Goal: Task Accomplishment & Management: Manage account settings

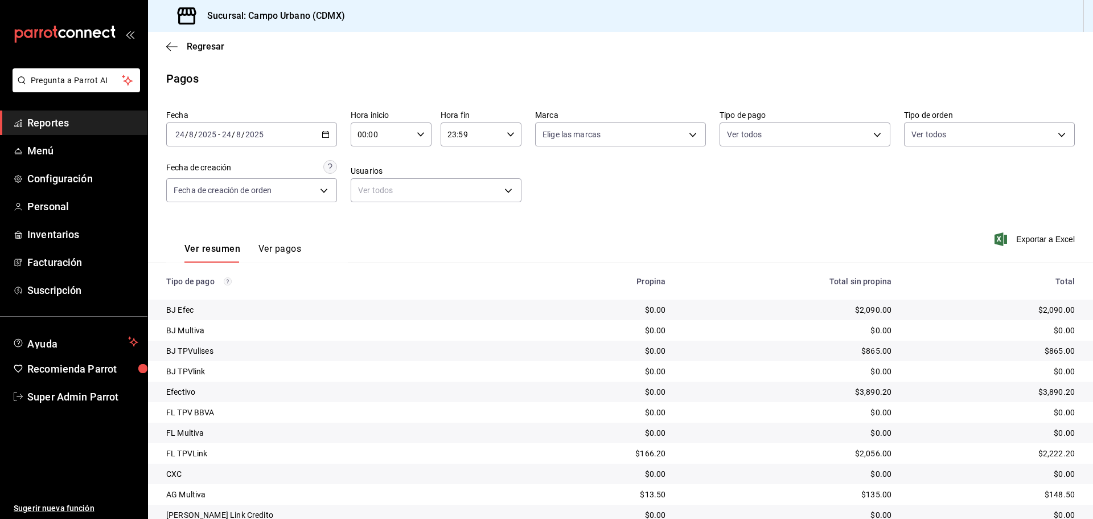
scroll to position [107, 0]
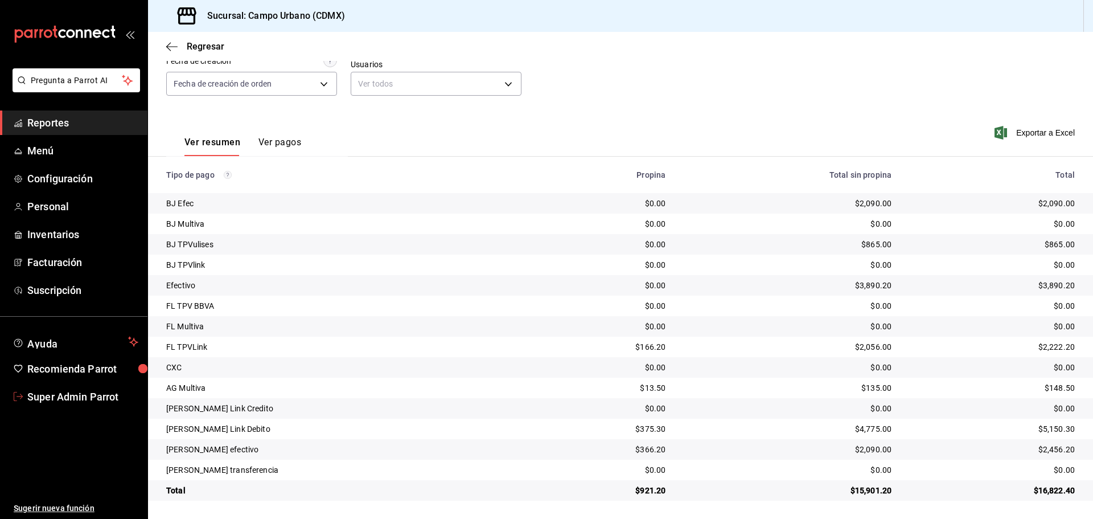
click at [83, 401] on span "Super Admin Parrot" at bounding box center [82, 396] width 111 height 15
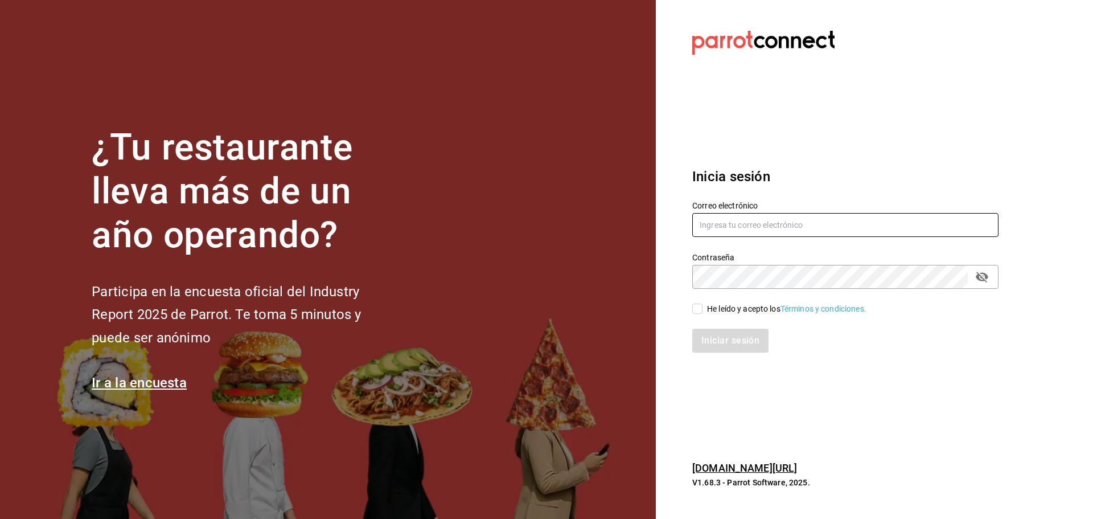
click at [727, 234] on input "text" at bounding box center [845, 225] width 306 height 24
paste input "[EMAIL_ADDRESS][DOMAIN_NAME]"
type input "[EMAIL_ADDRESS][DOMAIN_NAME]"
click at [703, 307] on span "He leído y acepto los Términos y condiciones." at bounding box center [784, 309] width 164 height 12
click at [702, 307] on input "He leído y acepto los Términos y condiciones." at bounding box center [697, 308] width 10 height 10
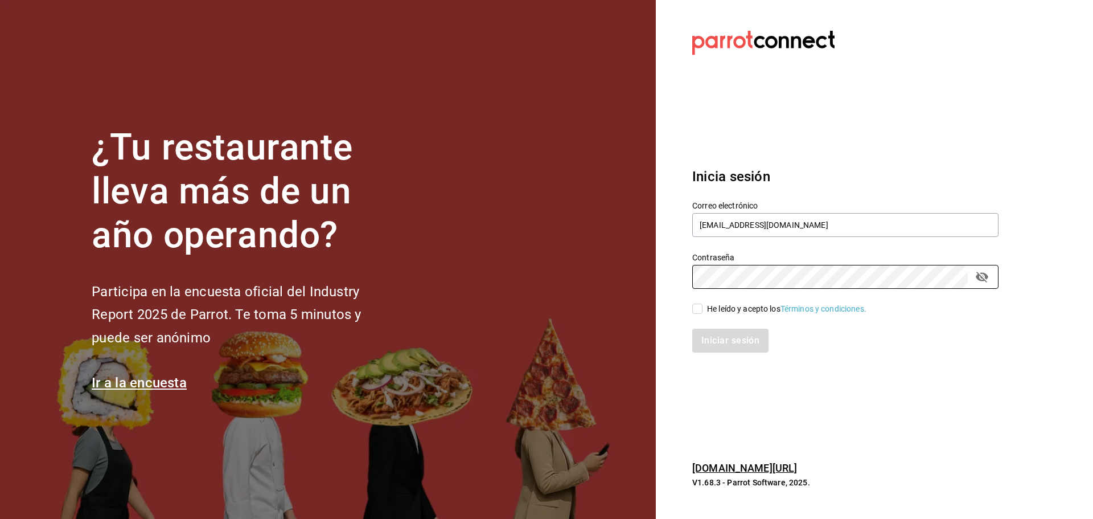
checkbox input "true"
click at [703, 334] on button "Iniciar sesión" at bounding box center [730, 340] width 77 height 24
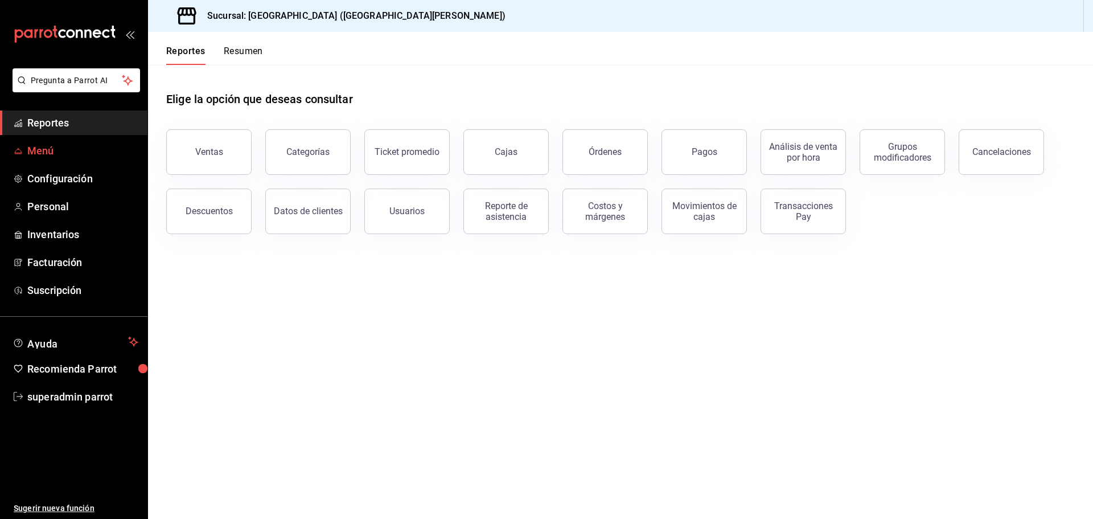
click at [65, 147] on span "Menú" at bounding box center [82, 150] width 111 height 15
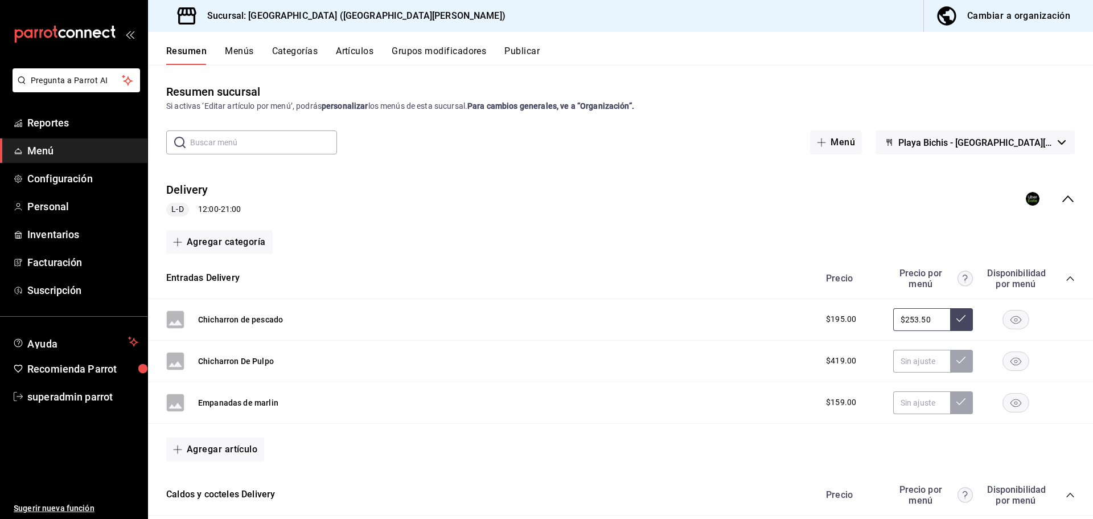
click at [1062, 198] on icon "collapse-menu-row" at bounding box center [1067, 198] width 11 height 7
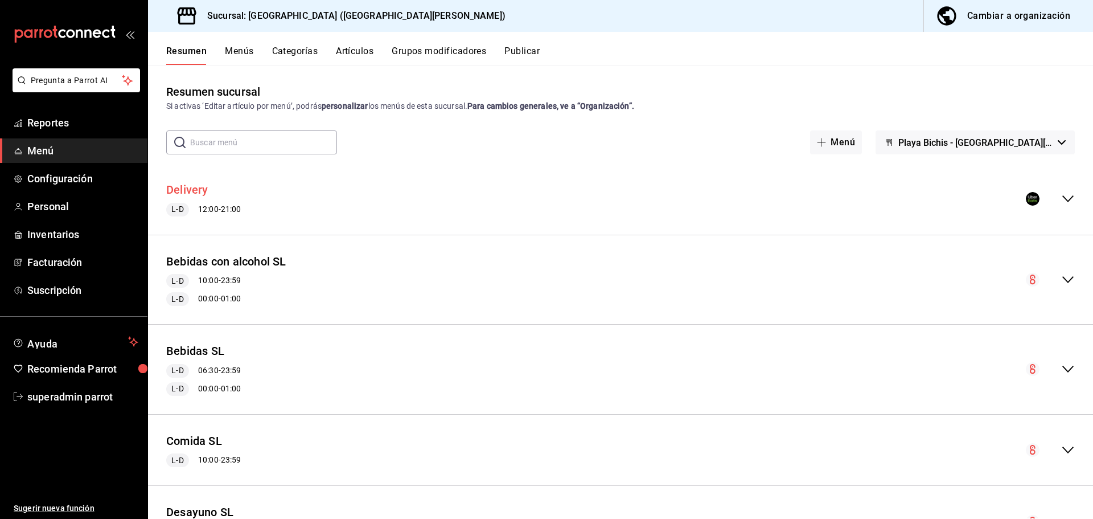
click at [193, 194] on button "Delivery" at bounding box center [187, 190] width 42 height 17
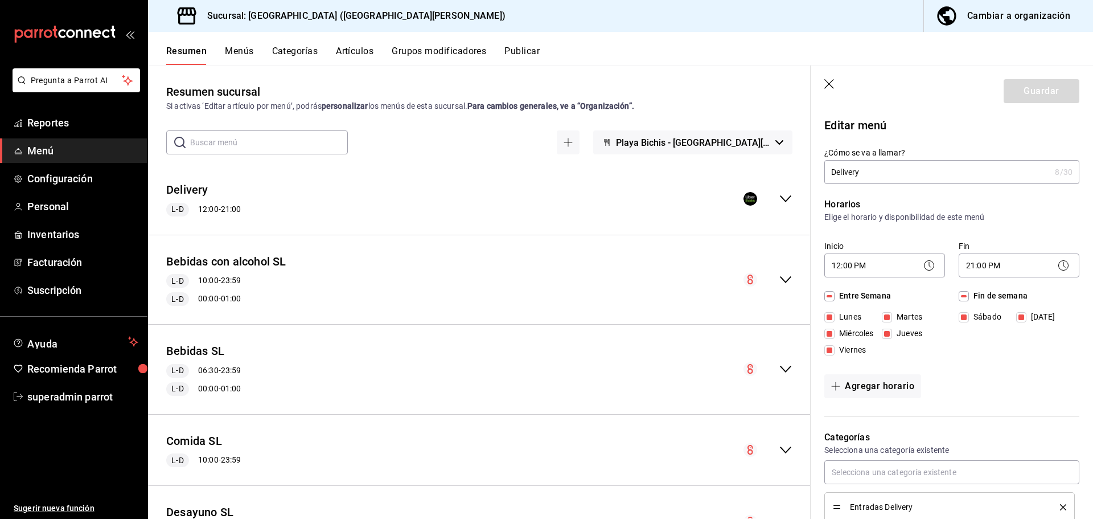
click at [780, 201] on icon "collapse-menu-row" at bounding box center [785, 198] width 11 height 7
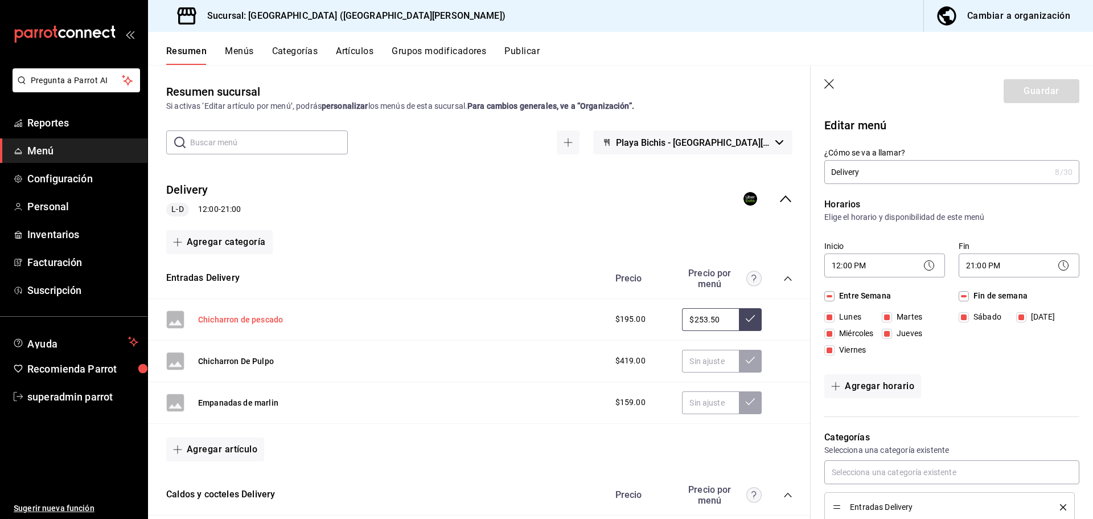
click at [218, 318] on button "Chicharron de pescado" at bounding box center [240, 319] width 85 height 11
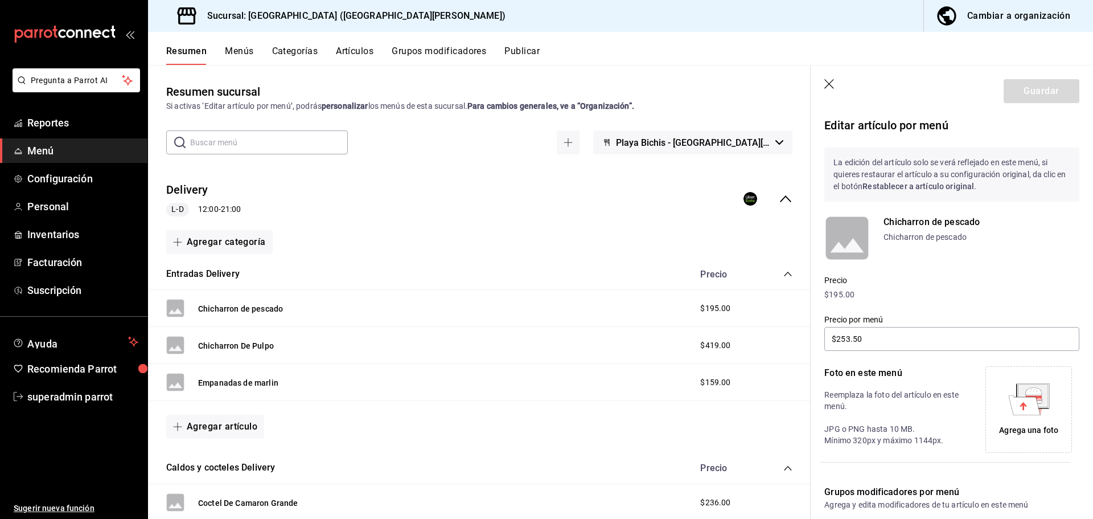
click at [232, 52] on button "Menús" at bounding box center [239, 55] width 28 height 19
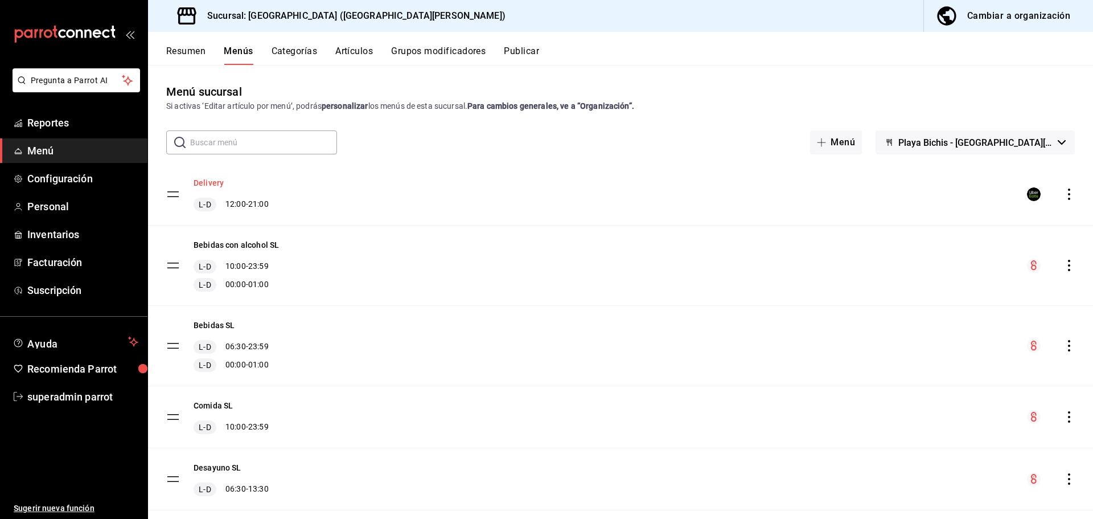
click at [208, 181] on button "Delivery" at bounding box center [209, 182] width 30 height 11
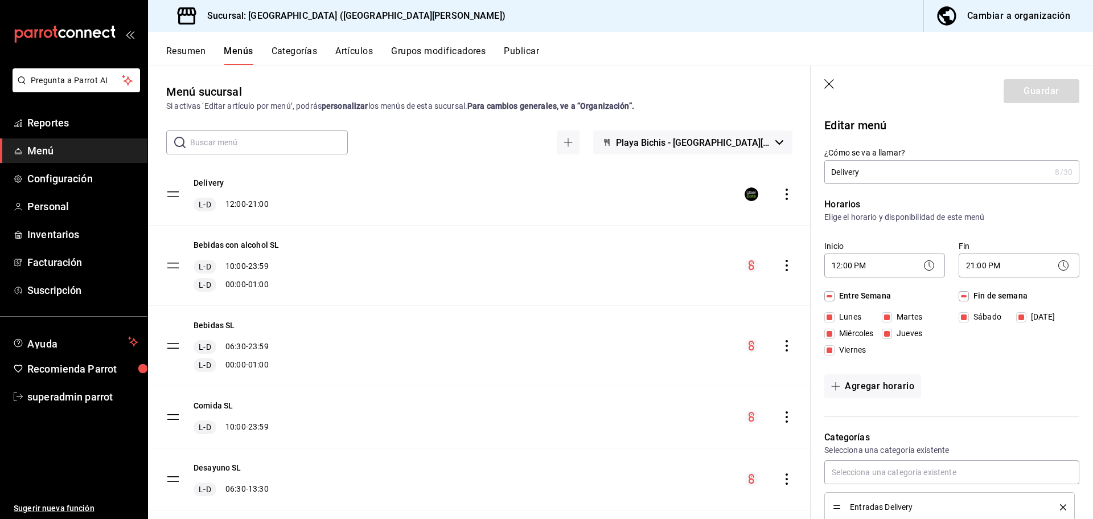
click at [781, 195] on icon "actions" at bounding box center [786, 193] width 11 height 11
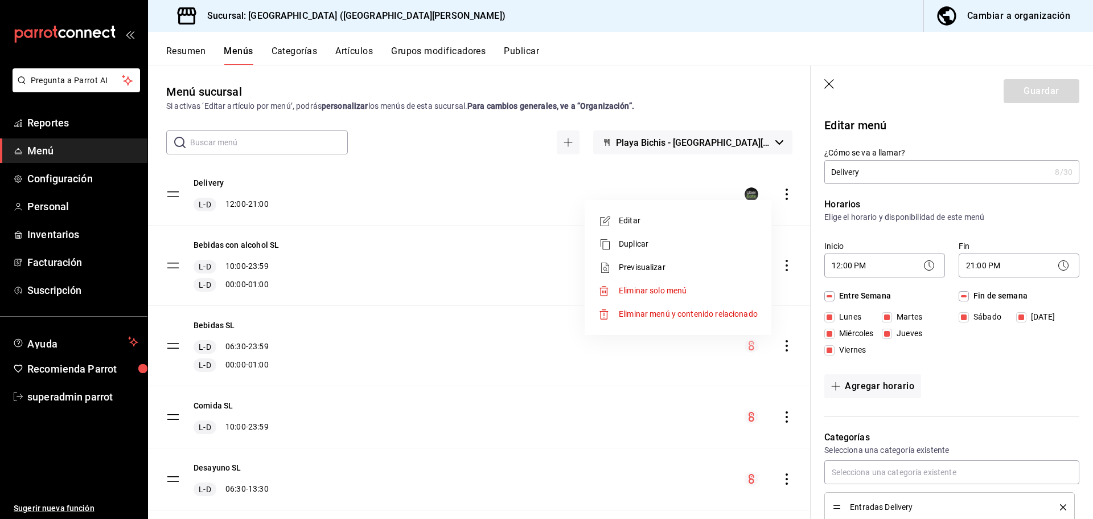
click at [206, 178] on div at bounding box center [546, 259] width 1093 height 519
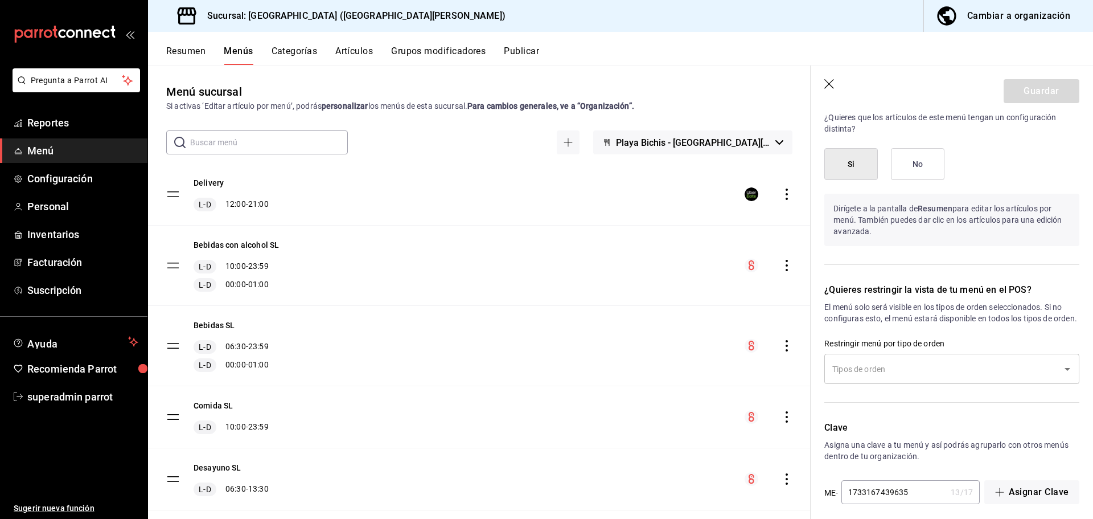
scroll to position [882, 0]
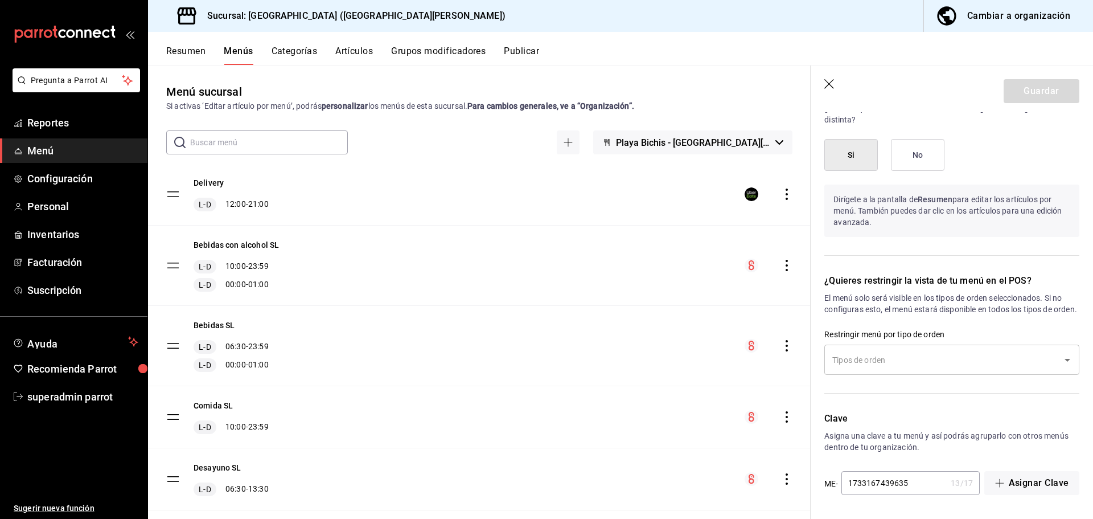
click at [1064, 361] on icon "Open" at bounding box center [1067, 360] width 6 height 3
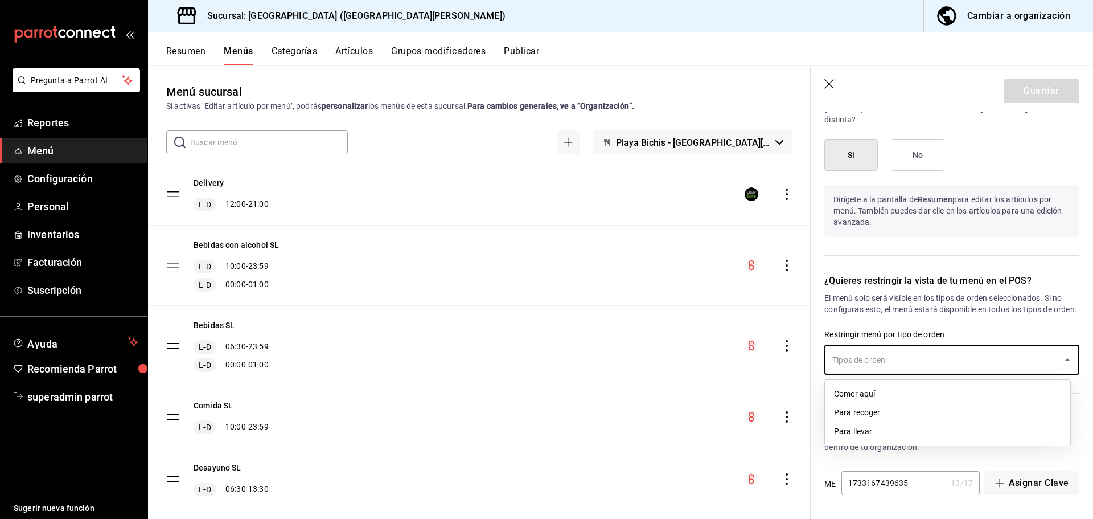
click at [1060, 360] on icon "Close" at bounding box center [1067, 360] width 14 height 14
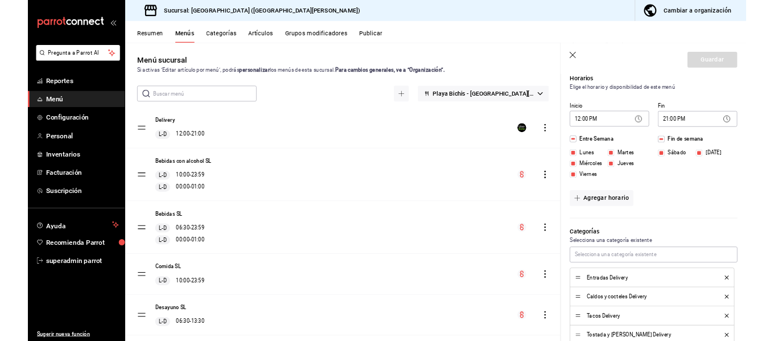
scroll to position [0, 0]
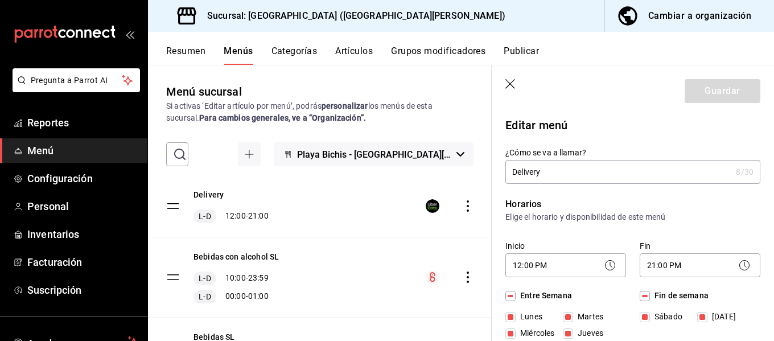
click at [509, 83] on icon "button" at bounding box center [510, 84] width 10 height 10
checkbox input "false"
type input "1756155801111"
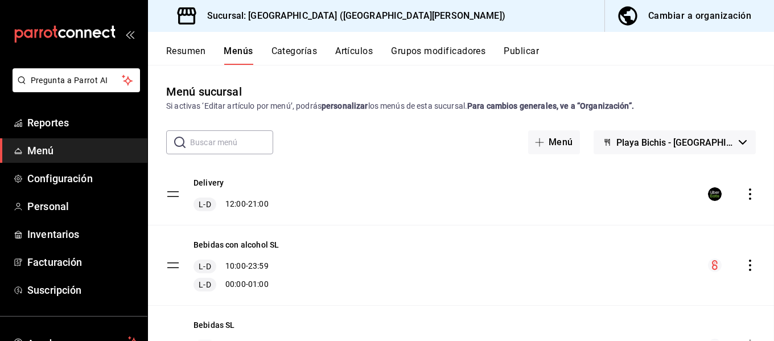
checkbox input "false"
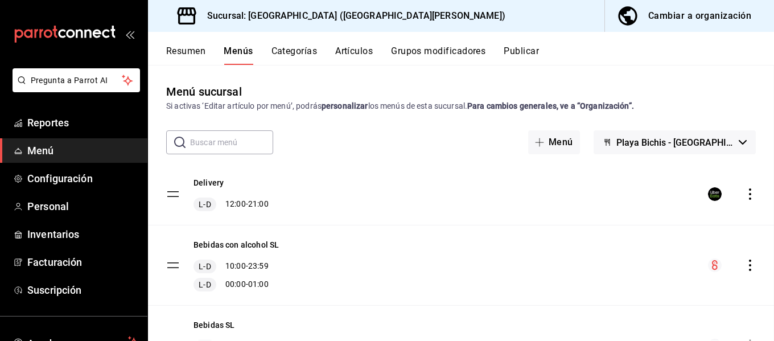
checkbox input "false"
click at [179, 52] on button "Resumen" at bounding box center [185, 55] width 39 height 19
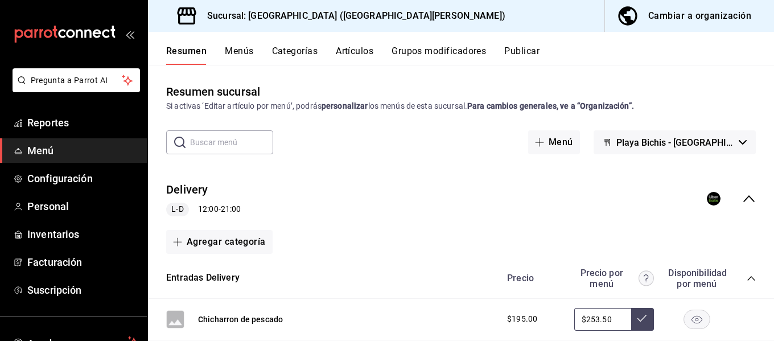
click at [743, 200] on icon "collapse-menu-row" at bounding box center [749, 199] width 14 height 14
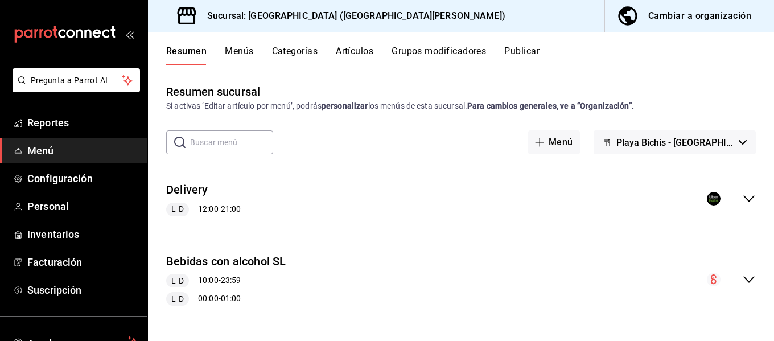
click at [743, 198] on icon "collapse-menu-row" at bounding box center [749, 199] width 14 height 14
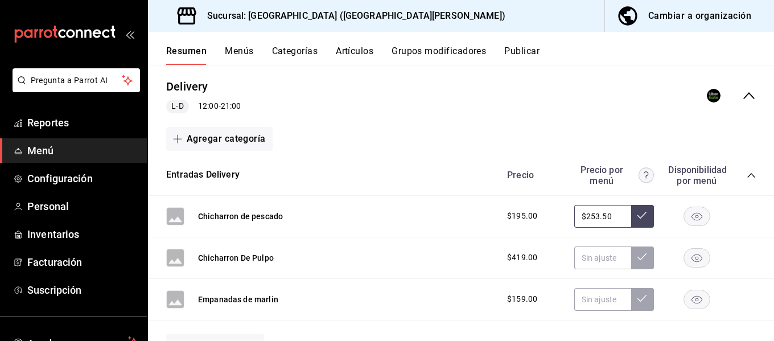
scroll to position [114, 0]
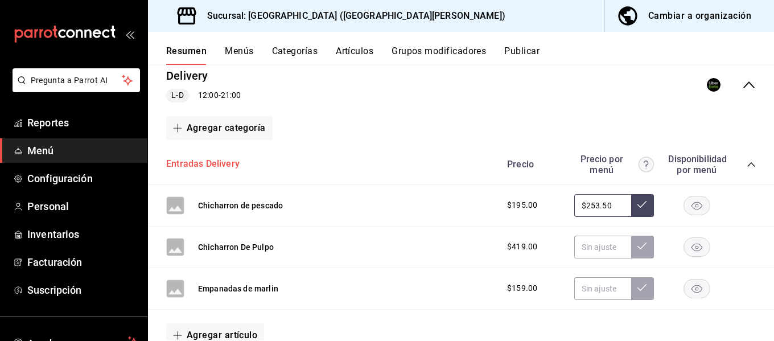
click at [200, 159] on button "Entradas Delivery" at bounding box center [202, 164] width 73 height 13
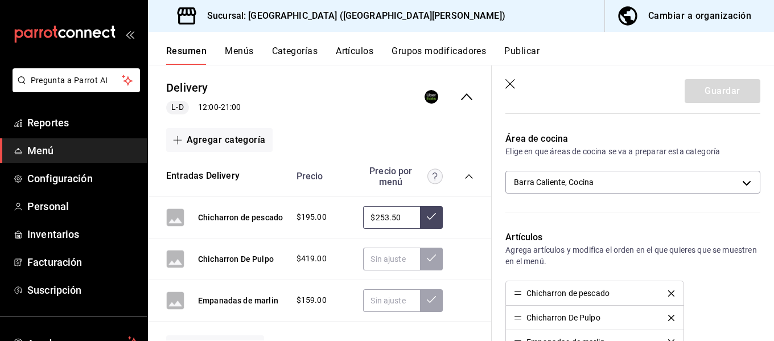
scroll to position [228, 0]
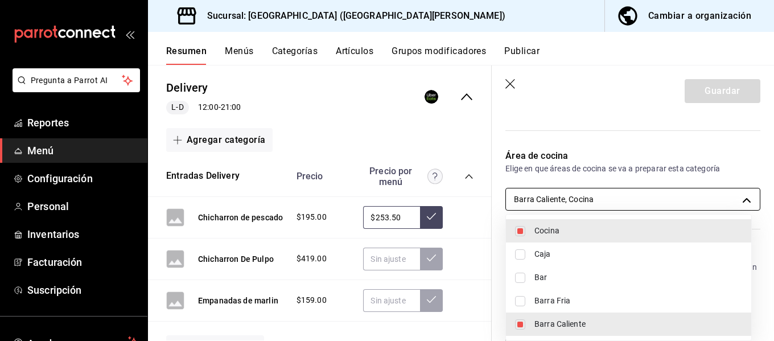
click at [737, 199] on body "Pregunta a Parrot AI Reportes Menú Configuración Personal Inventarios Facturaci…" at bounding box center [387, 170] width 774 height 341
click at [739, 195] on div at bounding box center [387, 170] width 774 height 341
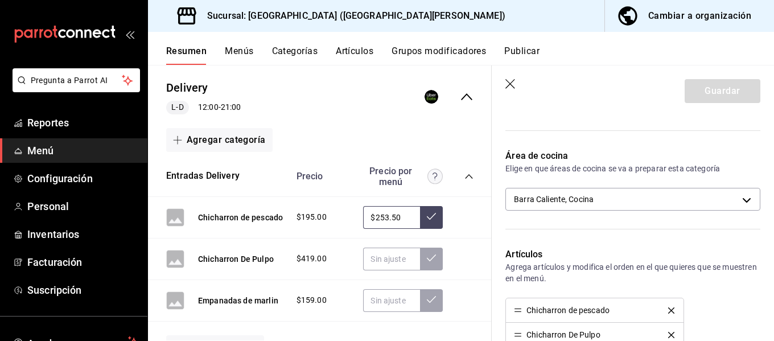
click at [464, 173] on icon "collapse-category-row" at bounding box center [468, 176] width 9 height 9
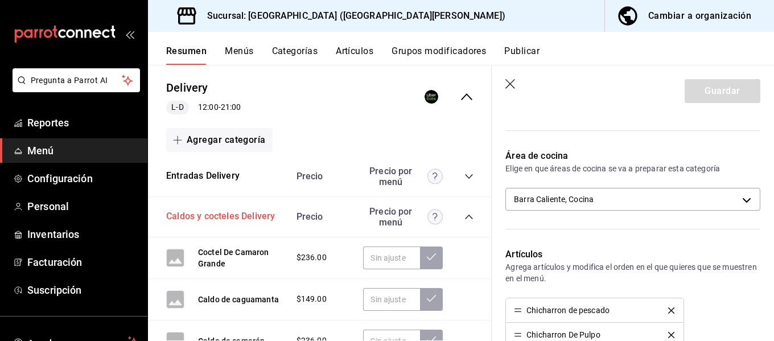
click at [232, 216] on button "Caldos y cocteles Delivery" at bounding box center [220, 216] width 109 height 13
type input "e9e3d426-0124-4fea-af06-01114be09830,349c194f-74ed-46f4-9413-a4d1ff2fc13b,cdf38…"
click at [465, 217] on icon "collapse-category-row" at bounding box center [468, 217] width 7 height 5
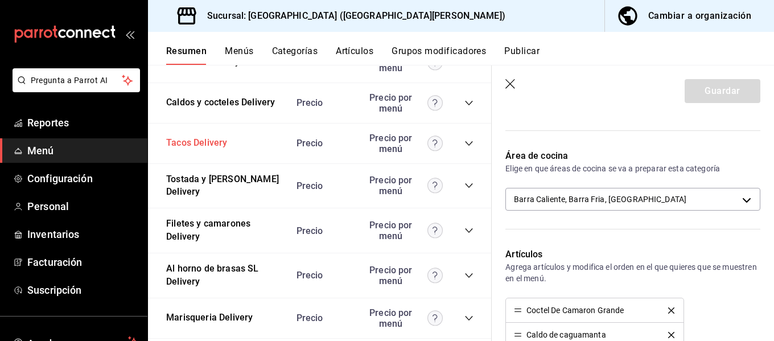
click at [205, 144] on button "Tacos Delivery" at bounding box center [196, 143] width 61 height 13
type input "349c194f-74ed-46f4-9413-a4d1ff2fc13b,cdf38b51-a438-4794-814f-074e504f67c5"
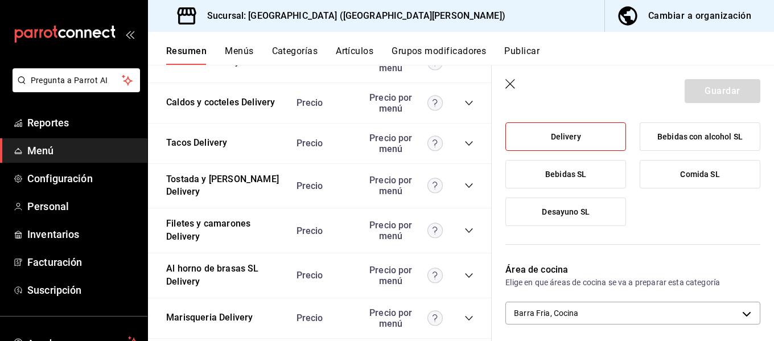
scroll to position [171, 0]
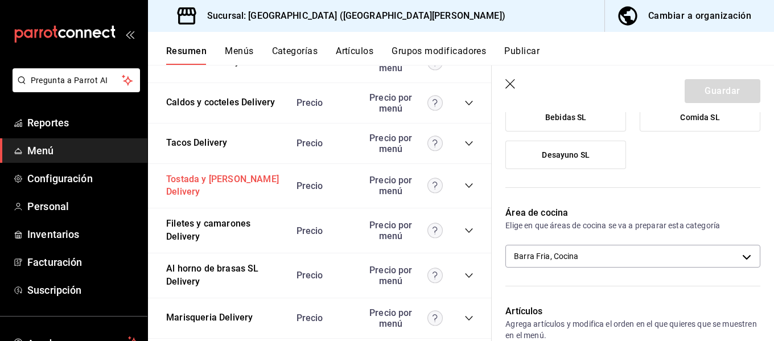
click at [199, 182] on button "Tostada y torres Delivery" at bounding box center [225, 186] width 119 height 26
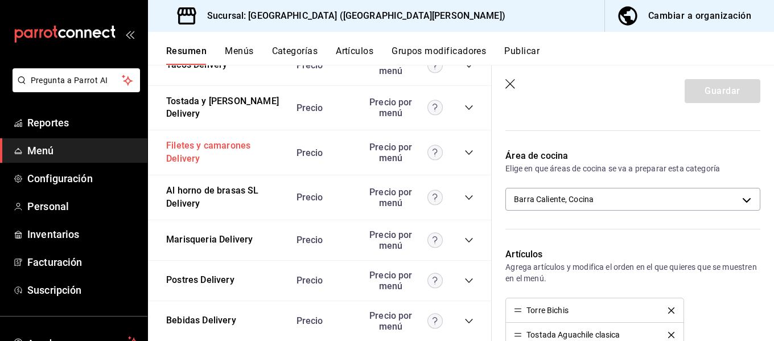
scroll to position [342, 0]
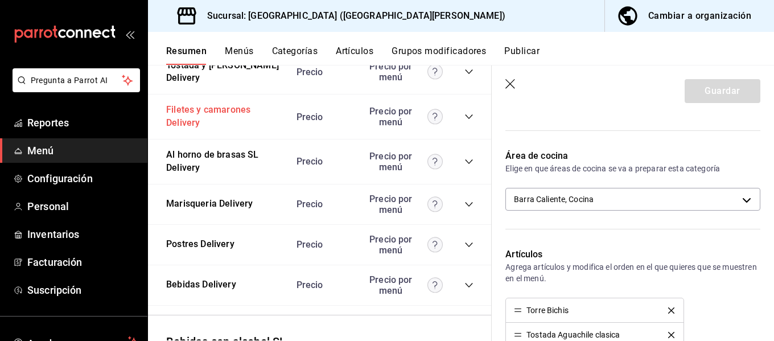
click at [203, 109] on button "Filetes y camarones Delivery" at bounding box center [225, 117] width 119 height 26
type input "e9e3d426-0124-4fea-af06-01114be09830,349c194f-74ed-46f4-9413-a4d1ff2fc13b,cdf38…"
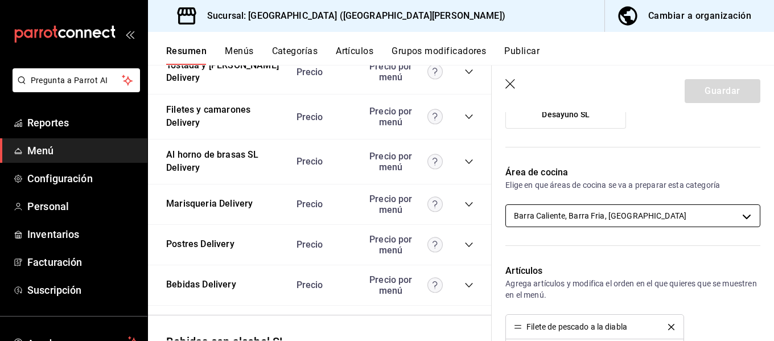
scroll to position [228, 0]
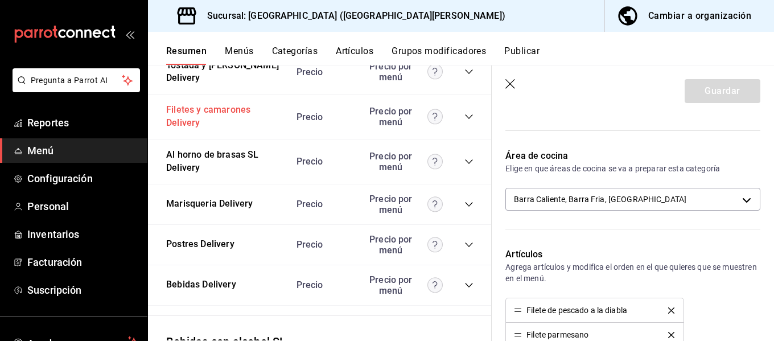
click at [211, 116] on button "Filetes y camarones Delivery" at bounding box center [225, 117] width 119 height 26
click at [192, 154] on button "Al horno de brasas SL Delivery" at bounding box center [225, 162] width 119 height 26
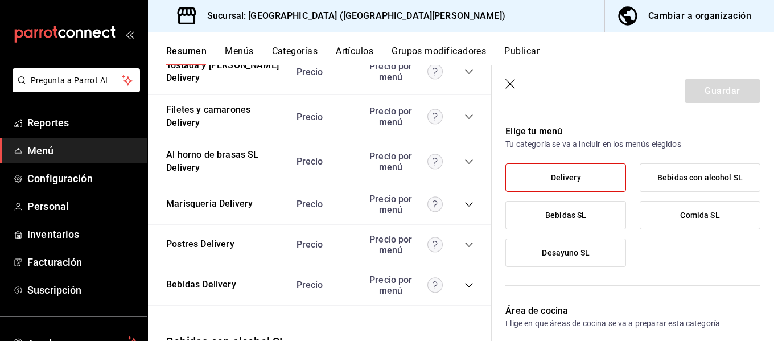
scroll to position [171, 0]
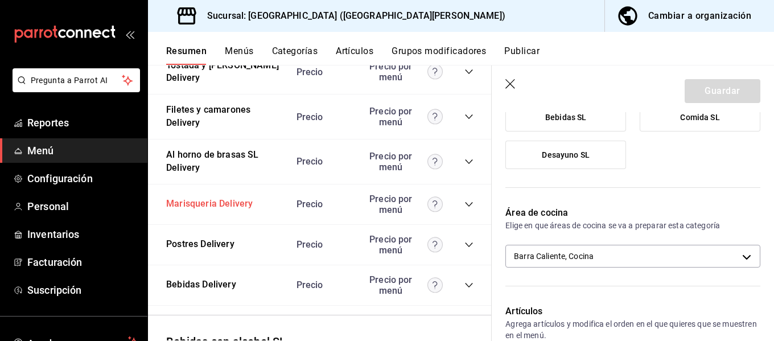
click at [194, 199] on button "Marisqueria Delivery" at bounding box center [209, 204] width 87 height 13
type input "e9e3d426-0124-4fea-af06-01114be09830,cdf38b51-a438-4794-814f-074e504f67c5"
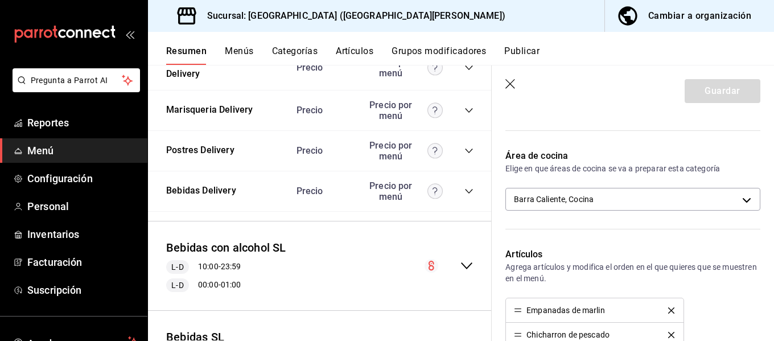
scroll to position [455, 0]
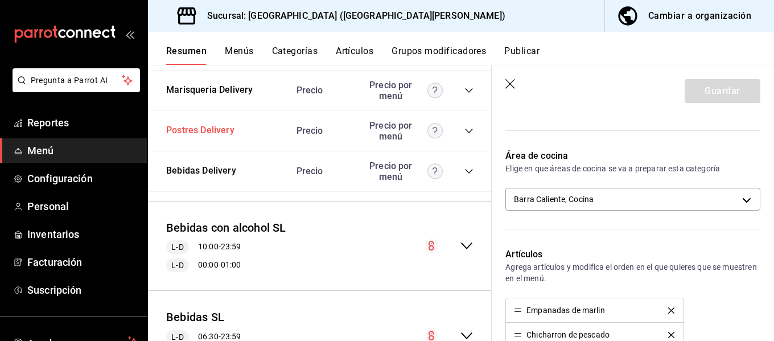
click at [198, 124] on button "Postres Delivery" at bounding box center [200, 130] width 68 height 13
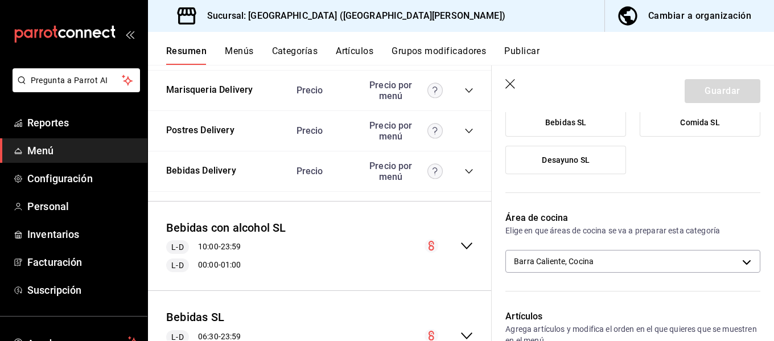
scroll to position [171, 0]
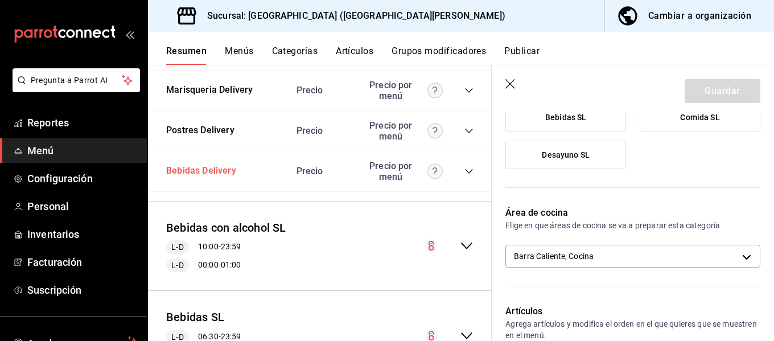
click at [203, 165] on button "Bebidas Delivery" at bounding box center [201, 171] width 70 height 13
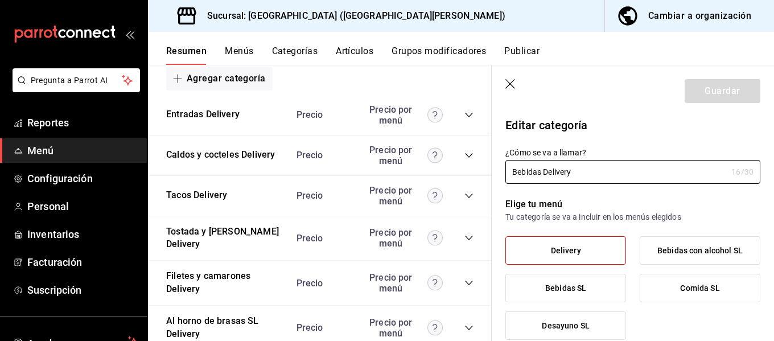
scroll to position [171, 0]
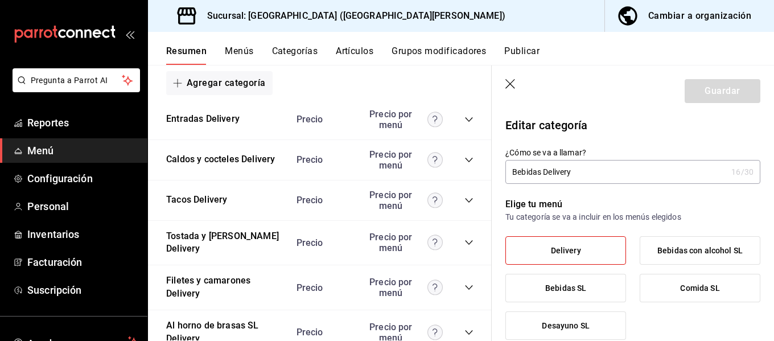
click at [507, 82] on icon "button" at bounding box center [510, 84] width 11 height 11
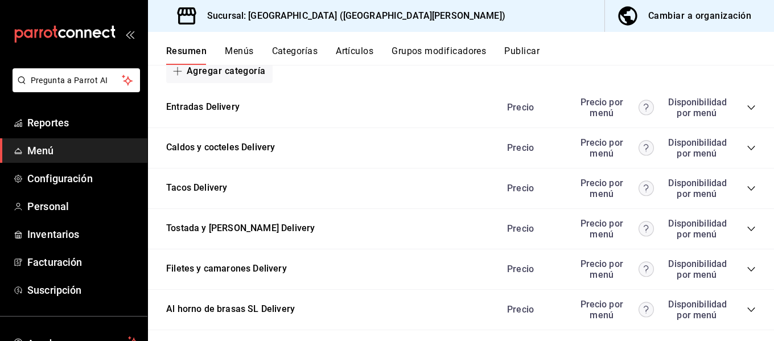
click at [528, 50] on button "Publicar" at bounding box center [521, 55] width 35 height 19
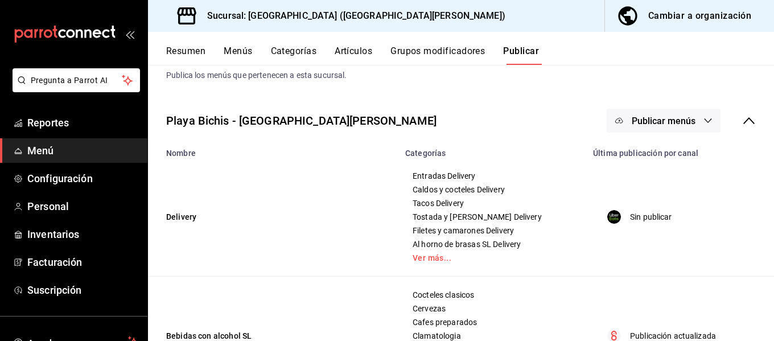
scroll to position [57, 0]
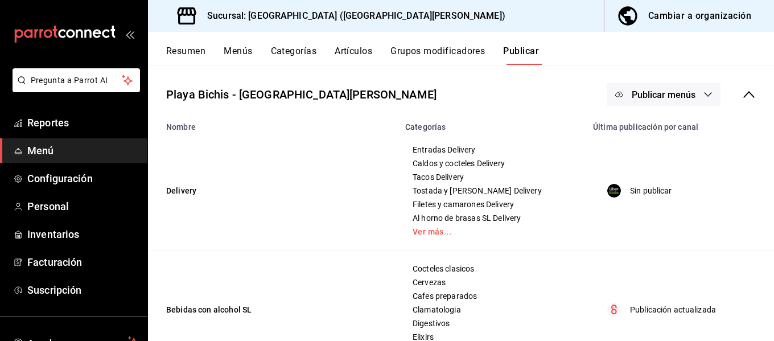
click at [658, 92] on span "Publicar menús" at bounding box center [664, 94] width 64 height 11
click at [664, 131] on span "Uber Eats" at bounding box center [671, 132] width 55 height 12
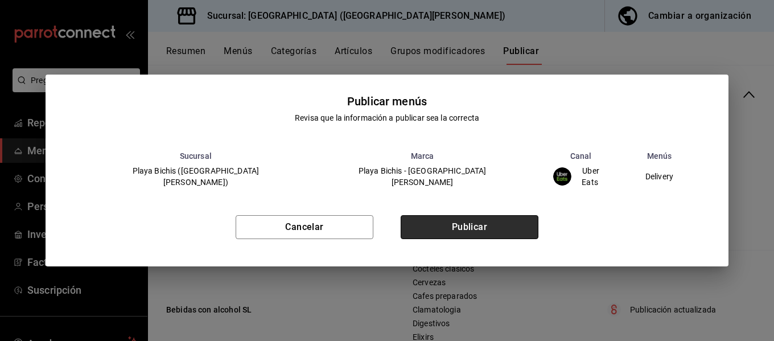
click at [460, 227] on button "Publicar" at bounding box center [470, 227] width 138 height 24
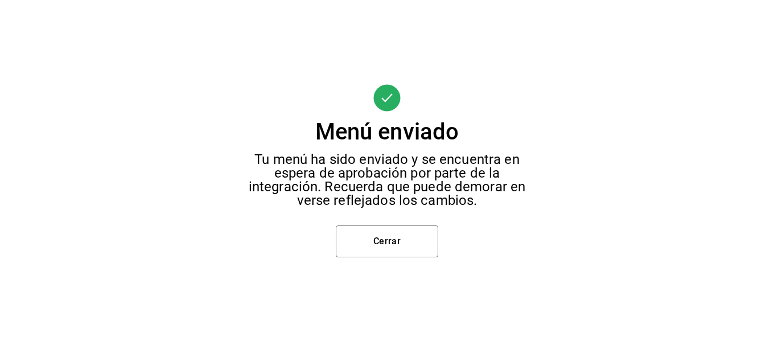
scroll to position [0, 0]
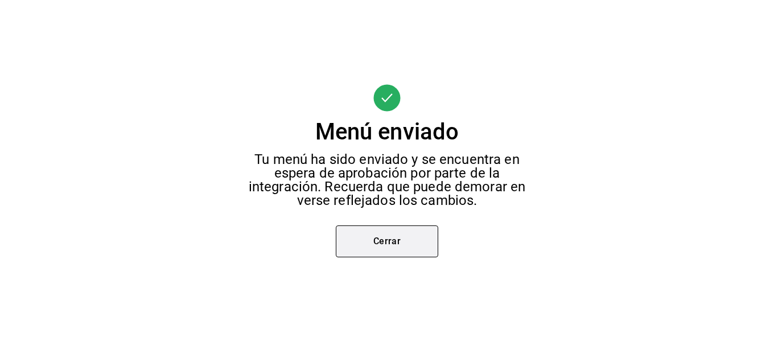
click at [396, 235] on button "Cerrar" at bounding box center [387, 241] width 102 height 32
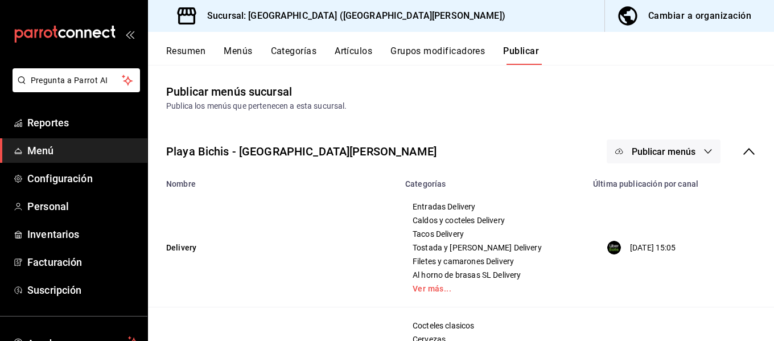
click at [361, 55] on button "Artículos" at bounding box center [354, 55] width 38 height 19
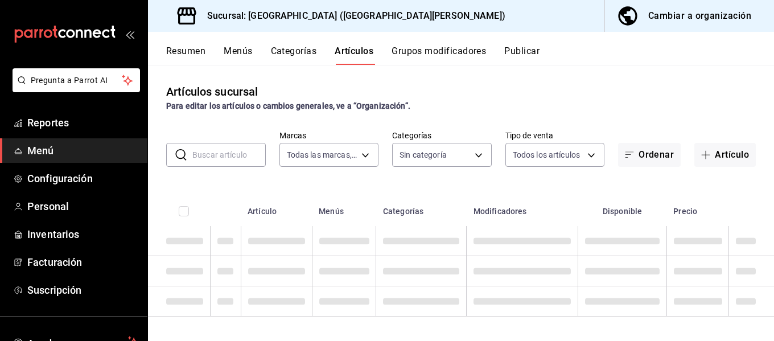
type input "c2db145c-7f15-421d-baa5-27fbbe9efb3f"
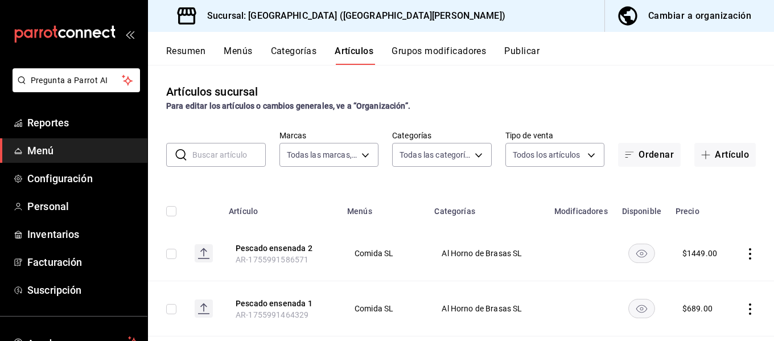
type input "18cc2158-d660-4938-b6a4-7c296d0f49cc,bb1f7274-aaeb-4d8d-8507-f0756374d564,5aff6…"
click at [236, 154] on input "text" at bounding box center [228, 154] width 73 height 23
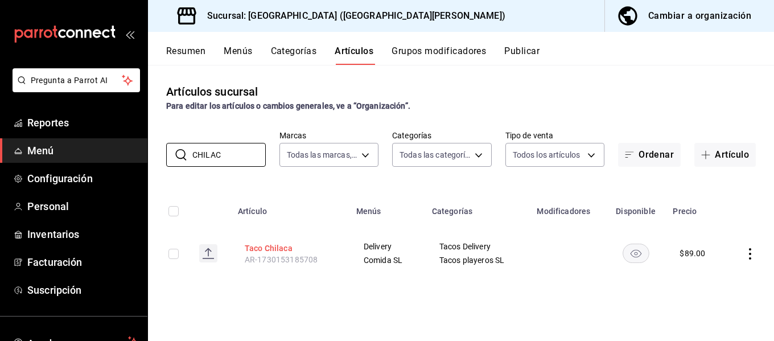
type input "CHILAC"
click at [268, 245] on button "Taco Chilaca" at bounding box center [290, 247] width 91 height 11
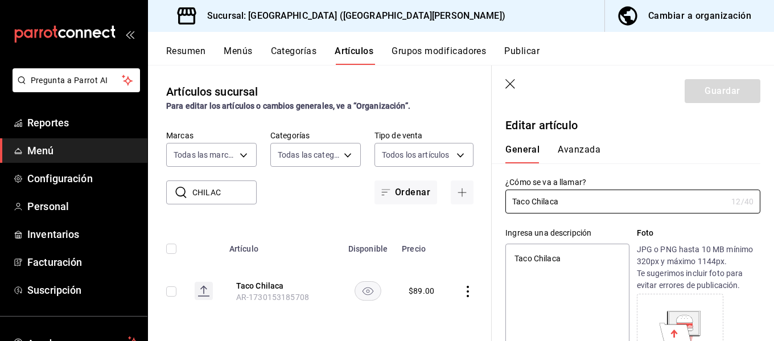
click at [574, 149] on button "Avanzada" at bounding box center [579, 153] width 43 height 19
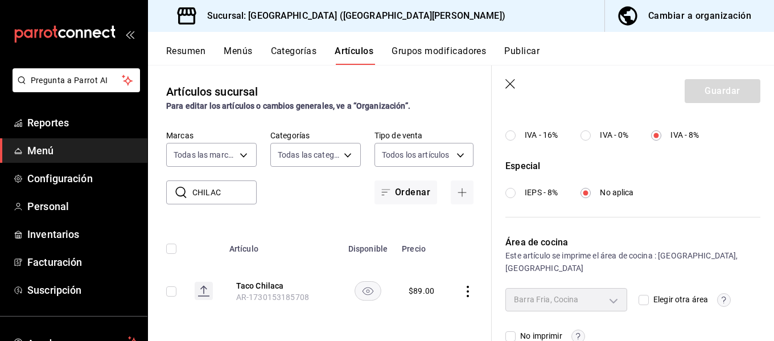
scroll to position [463, 0]
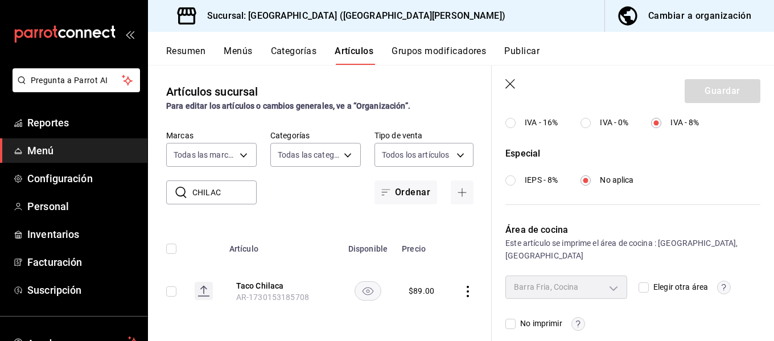
click at [511, 84] on icon "button" at bounding box center [510, 84] width 10 height 10
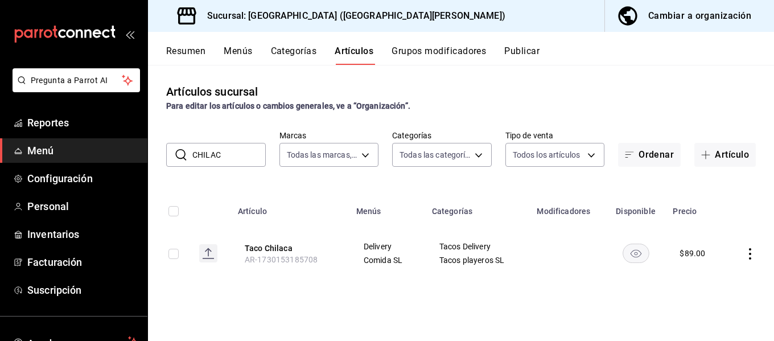
click at [245, 51] on button "Menús" at bounding box center [238, 55] width 28 height 19
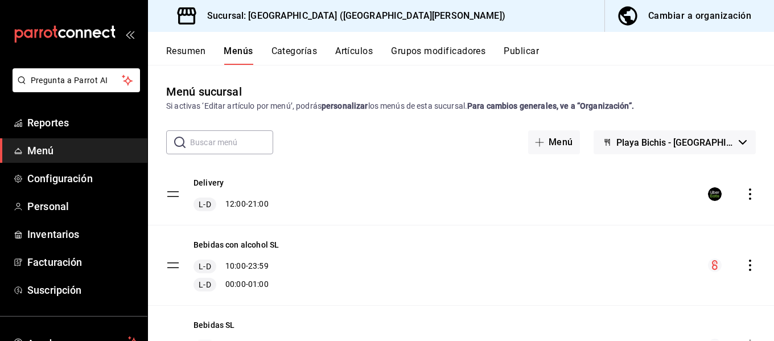
click at [659, 145] on span "Playa Bichis - San Lorenzo" at bounding box center [675, 142] width 118 height 11
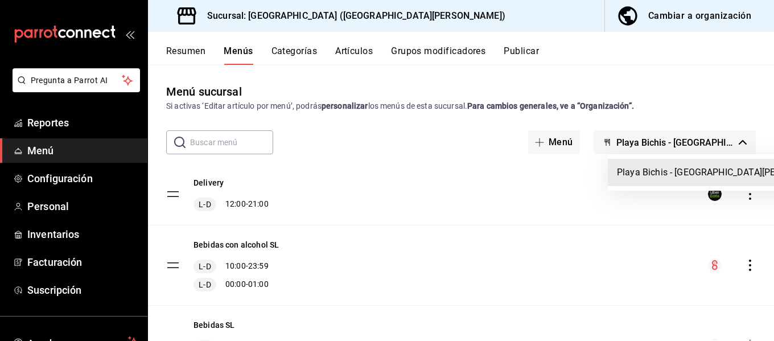
click at [652, 141] on div at bounding box center [387, 170] width 774 height 341
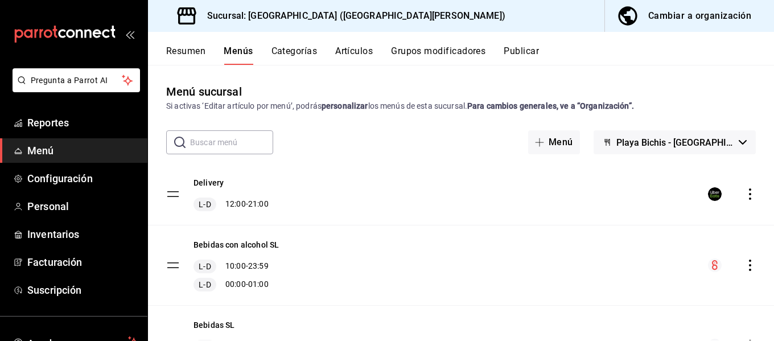
click at [300, 51] on button "Categorías" at bounding box center [295, 55] width 46 height 19
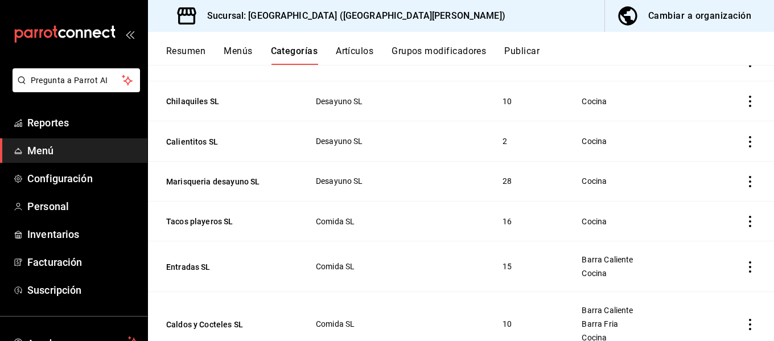
scroll to position [2132, 0]
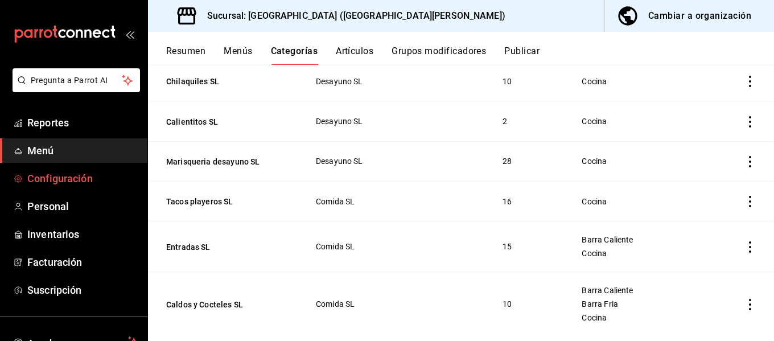
click at [66, 178] on span "Configuración" at bounding box center [82, 178] width 111 height 15
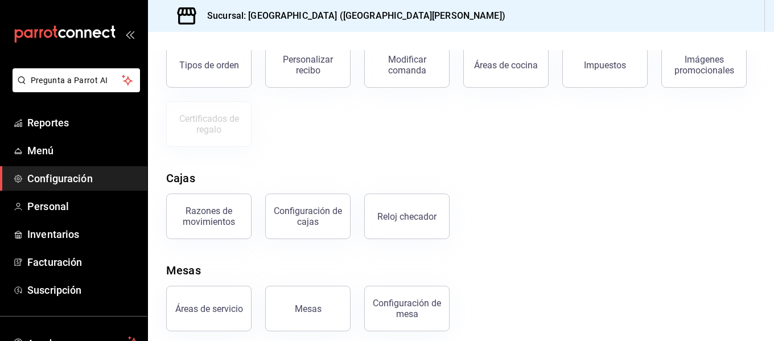
scroll to position [236, 0]
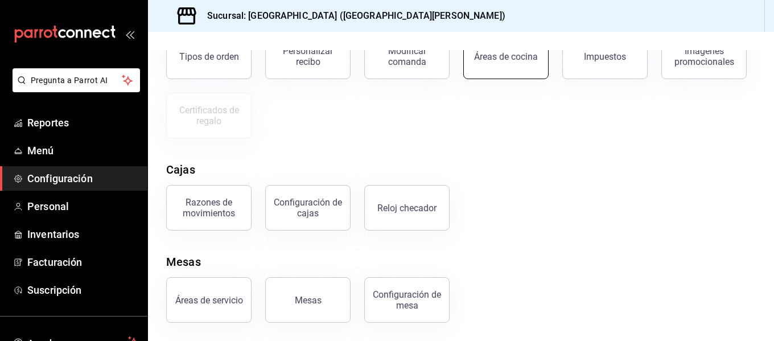
click at [507, 65] on button "Áreas de cocina" at bounding box center [505, 57] width 85 height 46
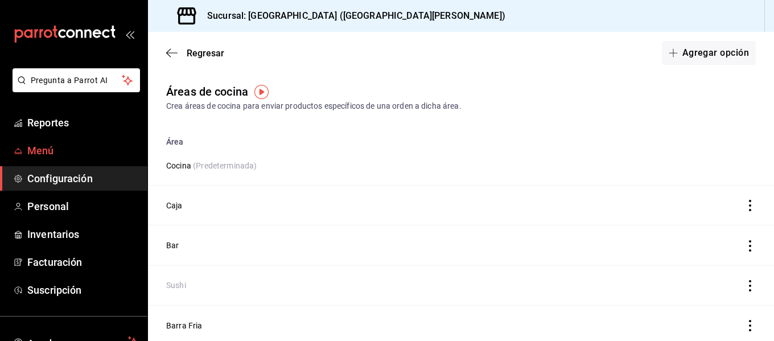
click at [51, 154] on span "Menú" at bounding box center [82, 150] width 111 height 15
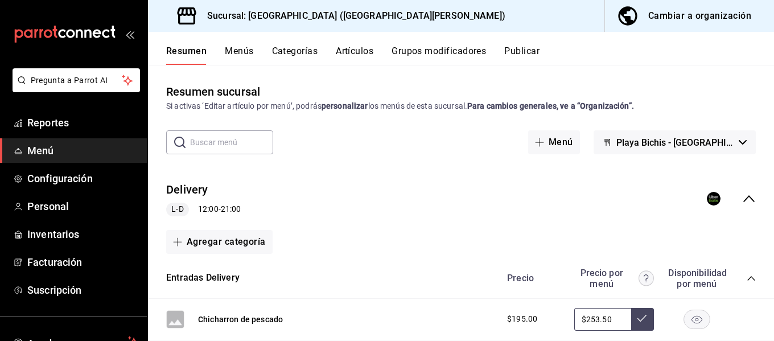
click at [237, 47] on button "Menús" at bounding box center [239, 55] width 28 height 19
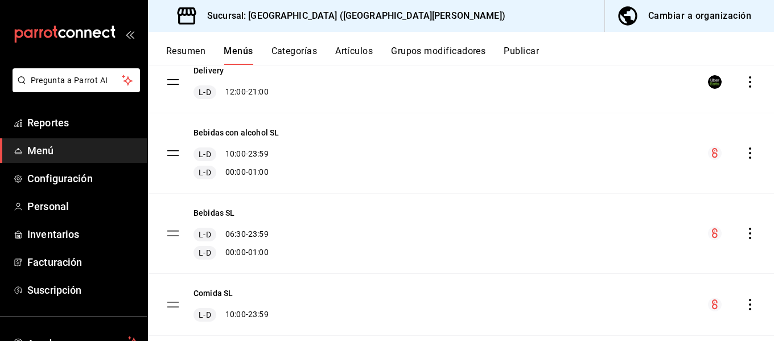
scroll to position [114, 0]
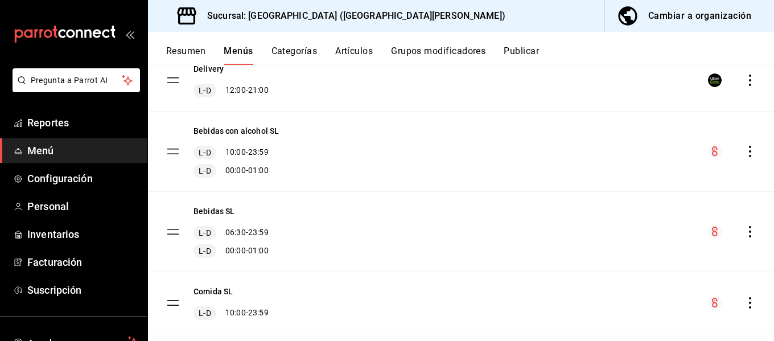
click at [168, 51] on button "Resumen" at bounding box center [185, 55] width 39 height 19
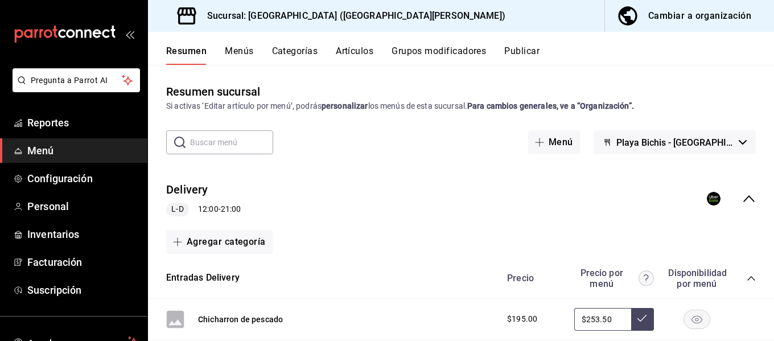
click at [742, 202] on icon "collapse-menu-row" at bounding box center [749, 199] width 14 height 14
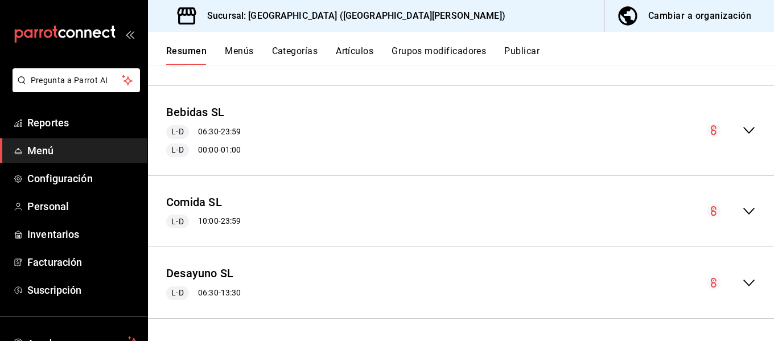
scroll to position [240, 0]
click at [742, 209] on icon "collapse-menu-row" at bounding box center [749, 210] width 14 height 14
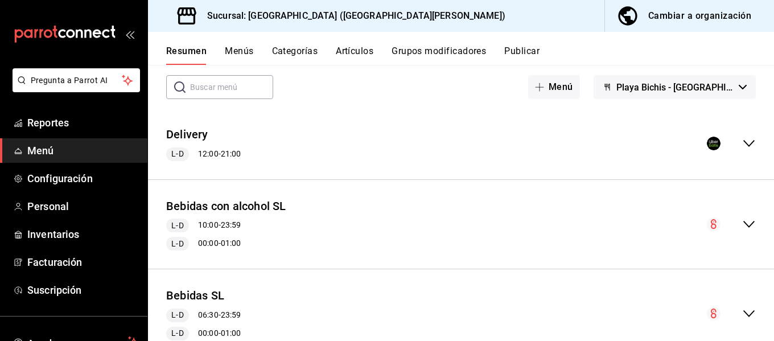
scroll to position [0, 0]
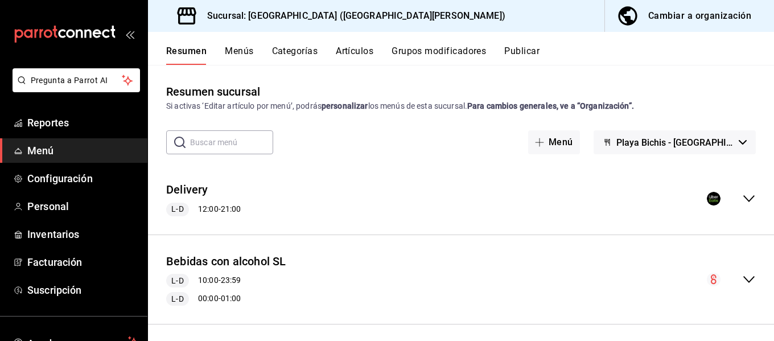
click at [742, 199] on icon "collapse-menu-row" at bounding box center [749, 199] width 14 height 14
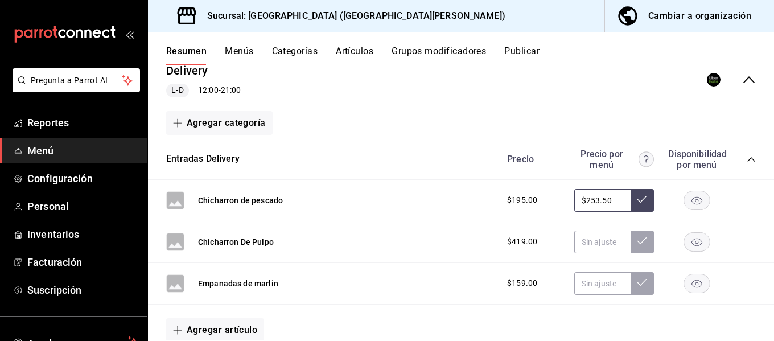
scroll to position [57, 0]
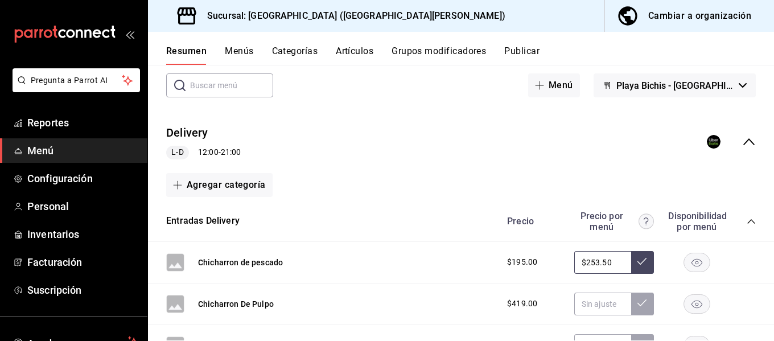
click at [346, 53] on button "Artículos" at bounding box center [355, 55] width 38 height 19
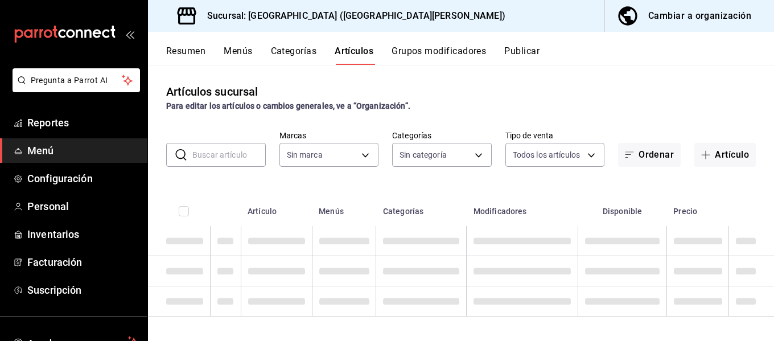
type input "c2db145c-7f15-421d-baa5-27fbbe9efb3f"
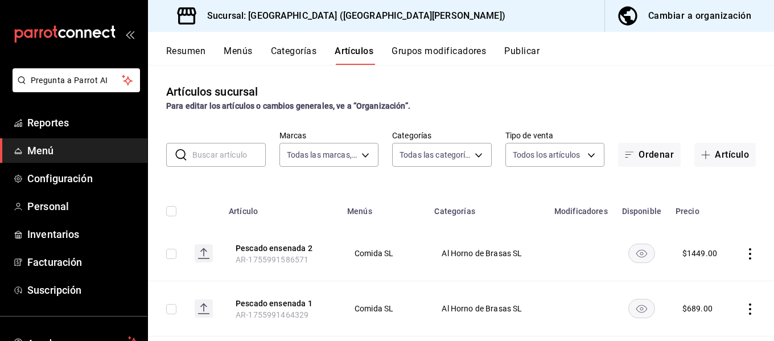
type input "18cc2158-d660-4938-b6a4-7c296d0f49cc,bb1f7274-aaeb-4d8d-8507-f0756374d564,5aff6…"
click at [212, 154] on input "text" at bounding box center [228, 154] width 73 height 23
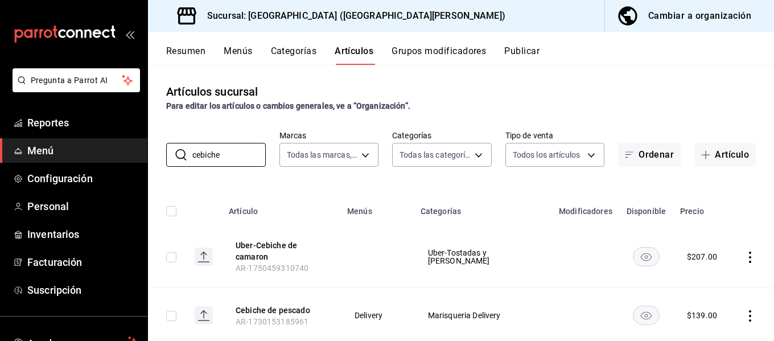
type input "cebiche"
